Goal: Book appointment/travel/reservation

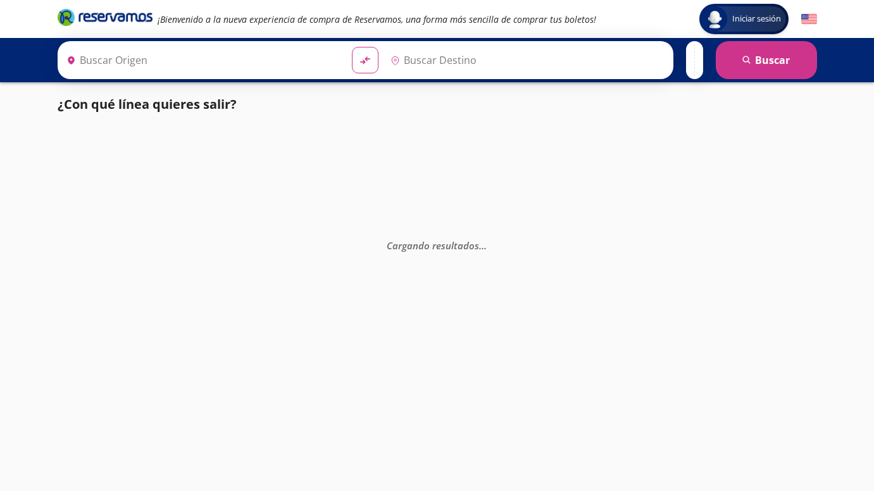
type input "[PERSON_NAME] de Querétaro, [GEOGRAPHIC_DATA]"
type input "[GEOGRAPHIC_DATA], [GEOGRAPHIC_DATA]"
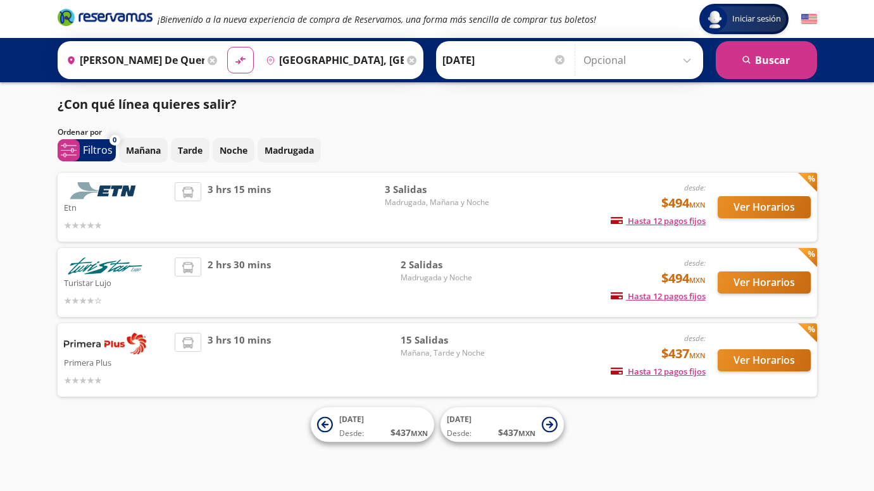
click at [737, 210] on button "Ver Horarios" at bounding box center [764, 207] width 93 height 22
click at [770, 280] on button "Ver Horarios" at bounding box center [764, 283] width 93 height 22
click at [732, 363] on button "Ver Horarios" at bounding box center [764, 360] width 93 height 22
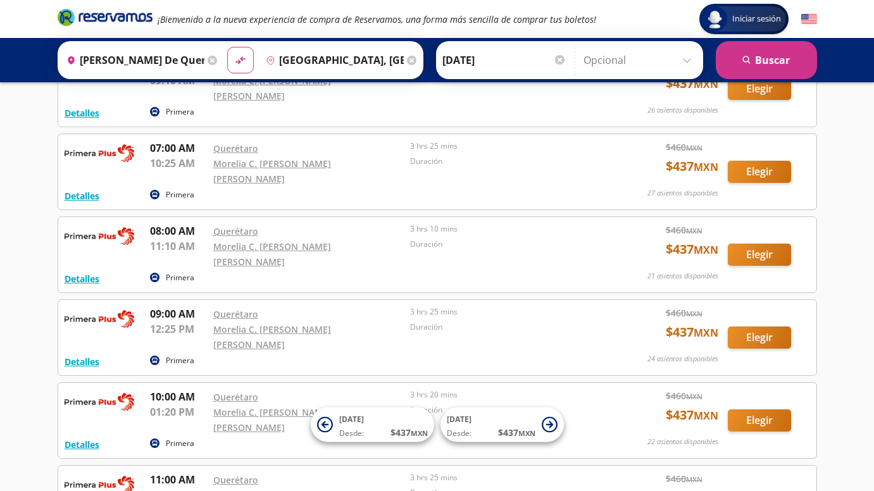
scroll to position [101, 0]
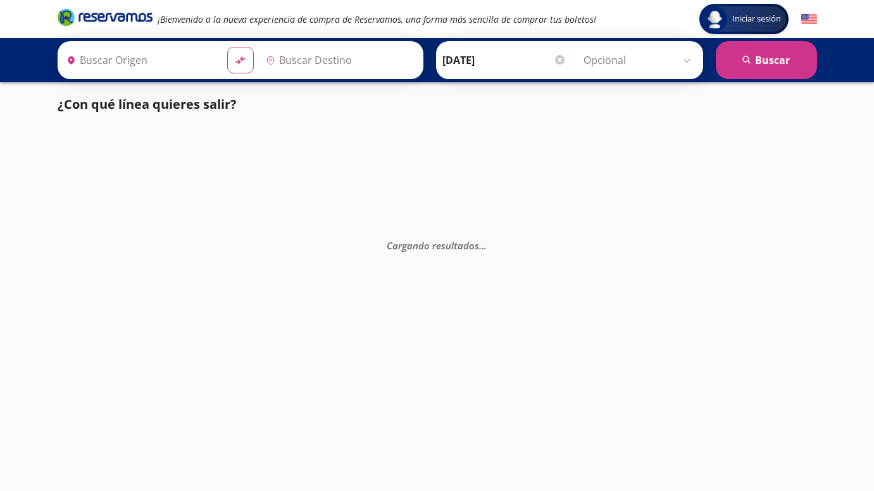
type input "[GEOGRAPHIC_DATA], [GEOGRAPHIC_DATA]"
type input "Uruapan, [GEOGRAPHIC_DATA]"
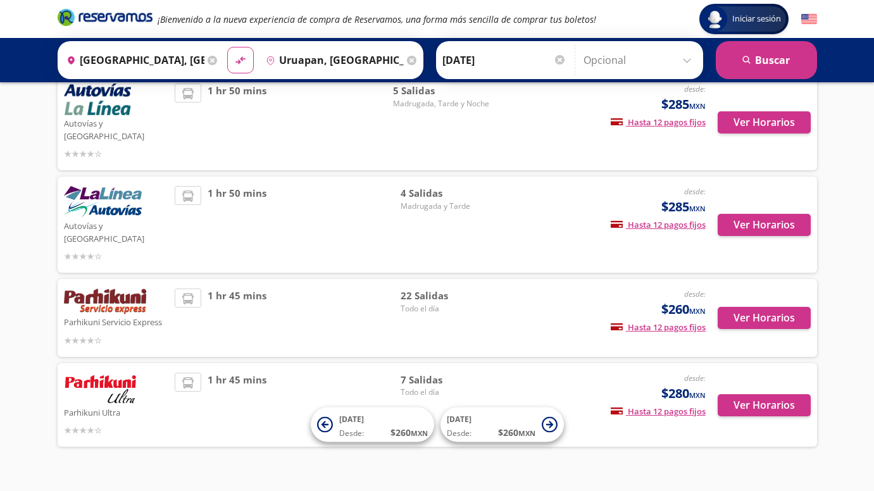
scroll to position [178, 0]
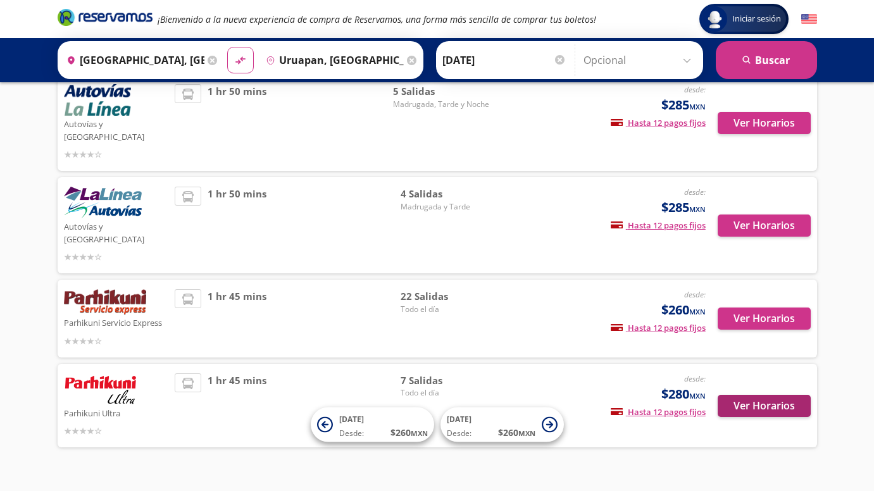
click at [748, 395] on button "Ver Horarios" at bounding box center [764, 406] width 93 height 22
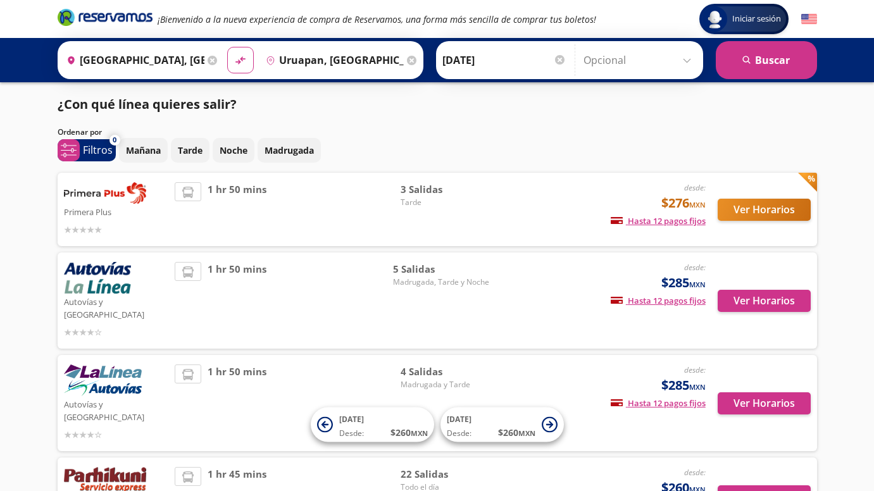
scroll to position [178, 0]
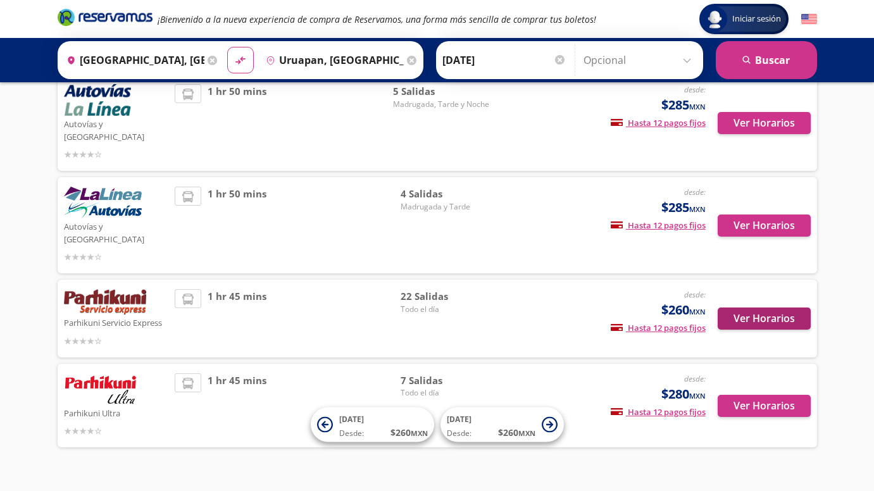
click at [748, 308] on button "Ver Horarios" at bounding box center [764, 319] width 93 height 22
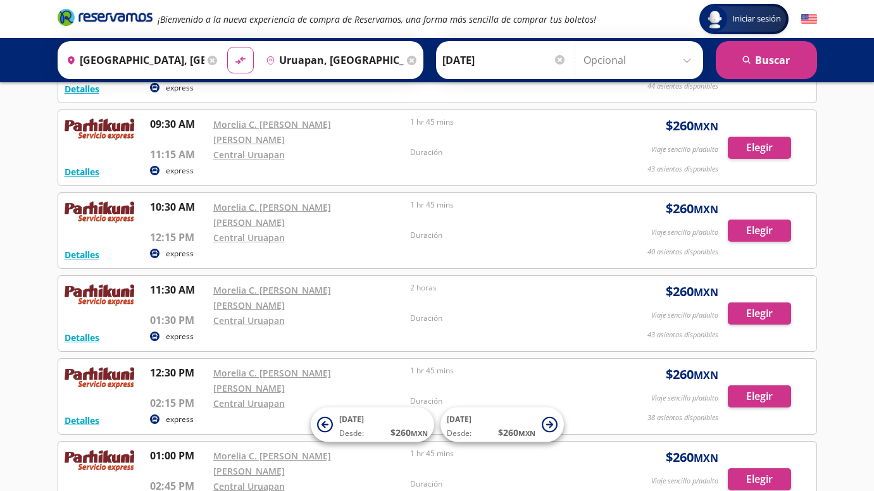
scroll to position [554, 0]
